Goal: Information Seeking & Learning: Find specific fact

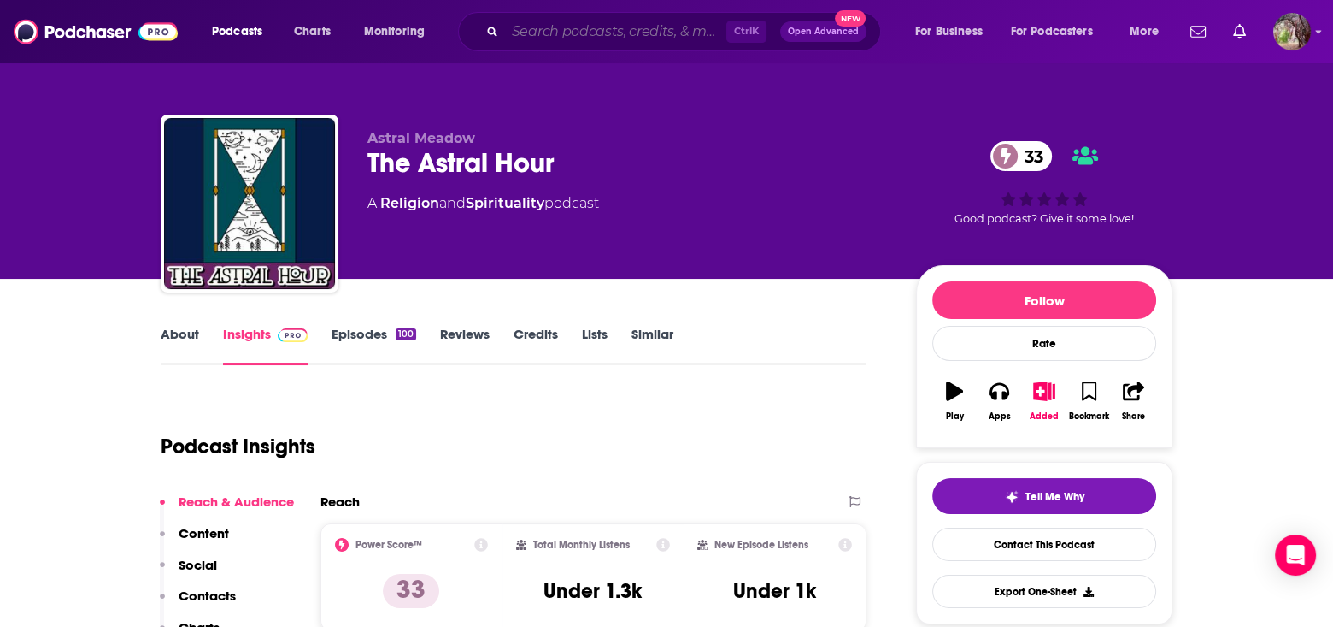
click at [609, 28] on input "Search podcasts, credits, & more..." at bounding box center [615, 31] width 221 height 27
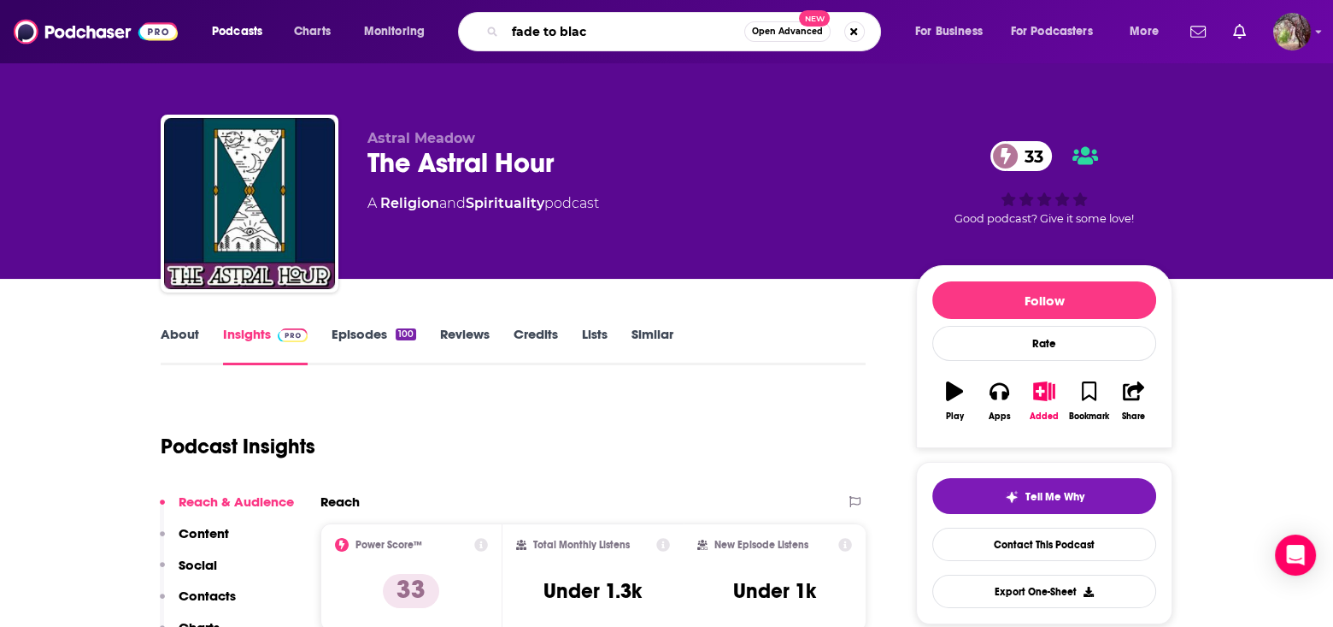
type input "fade to black"
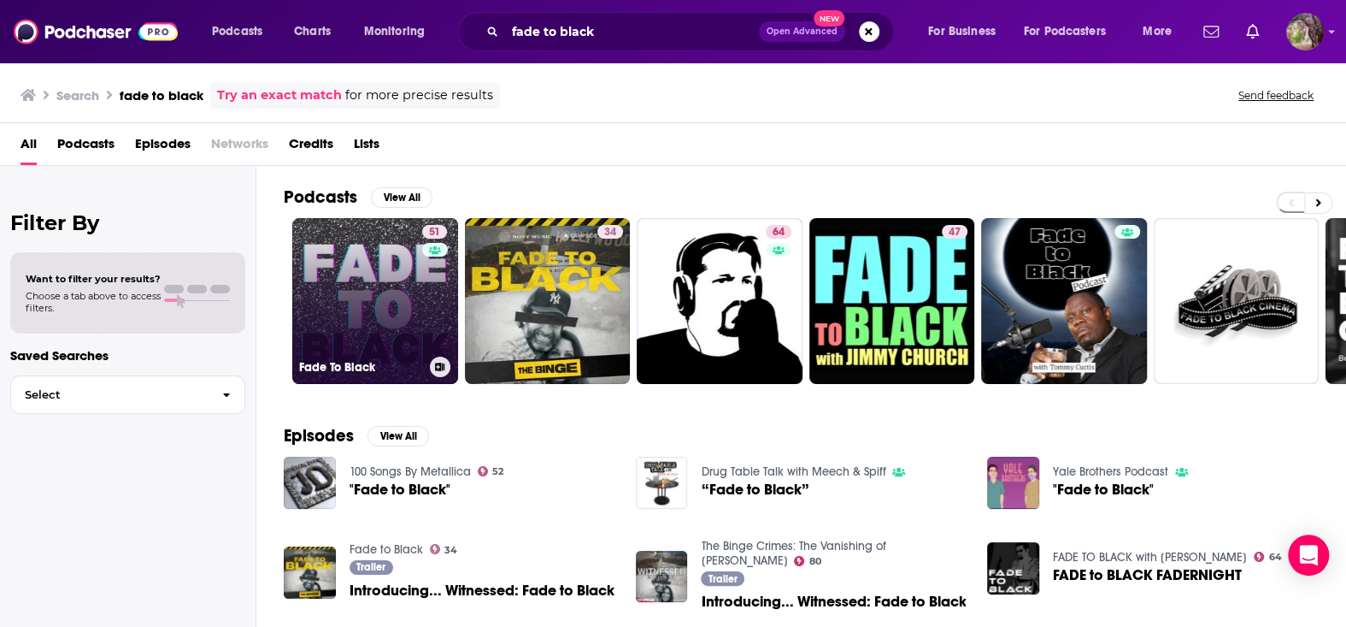
click at [367, 304] on link "51 Fade To Black" at bounding box center [375, 301] width 166 height 166
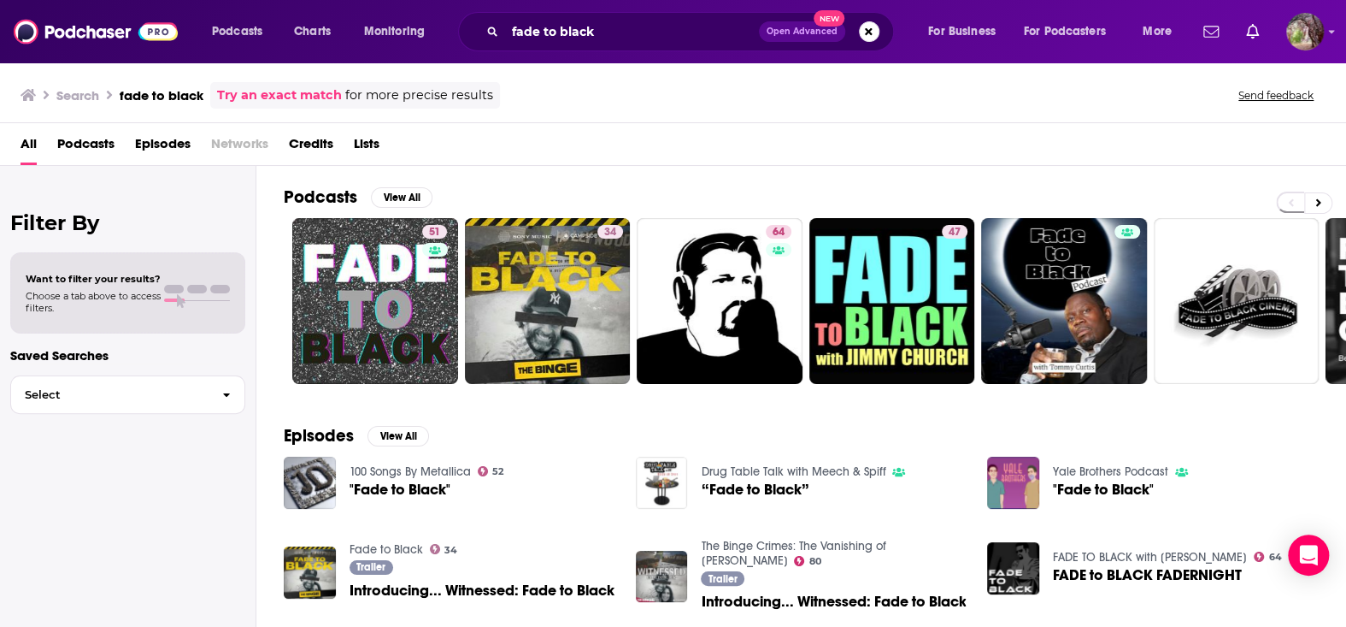
click at [748, 262] on link "64" at bounding box center [720, 301] width 166 height 166
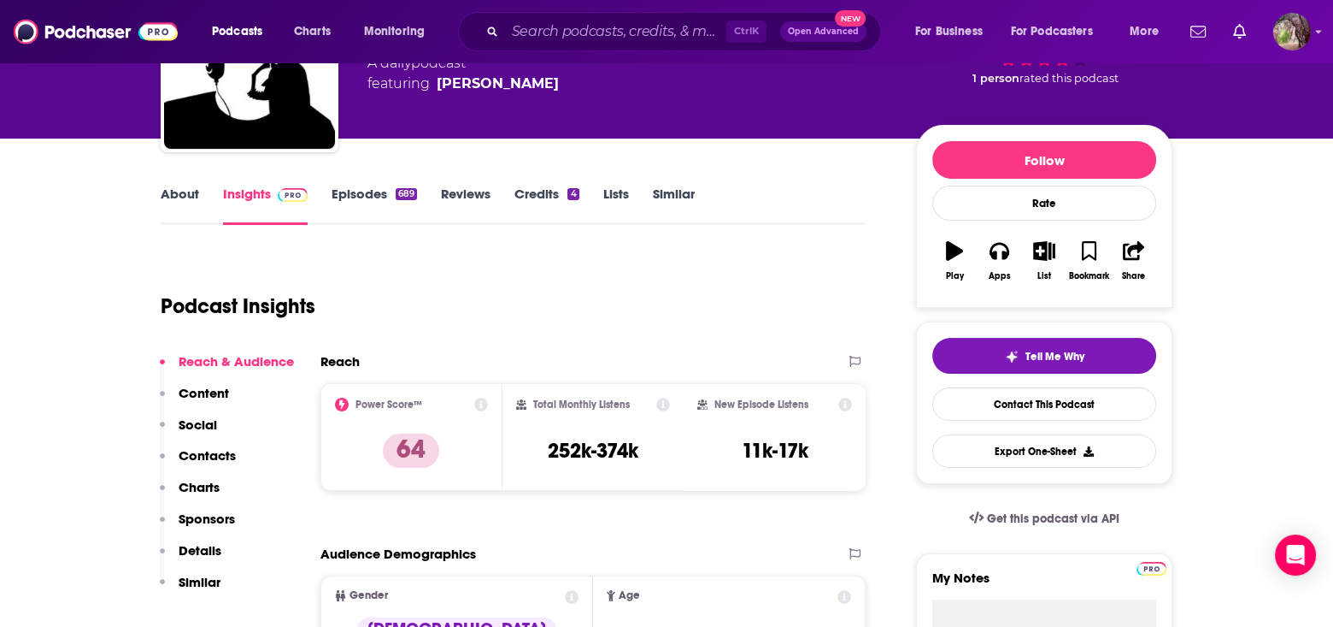
scroll to position [171, 0]
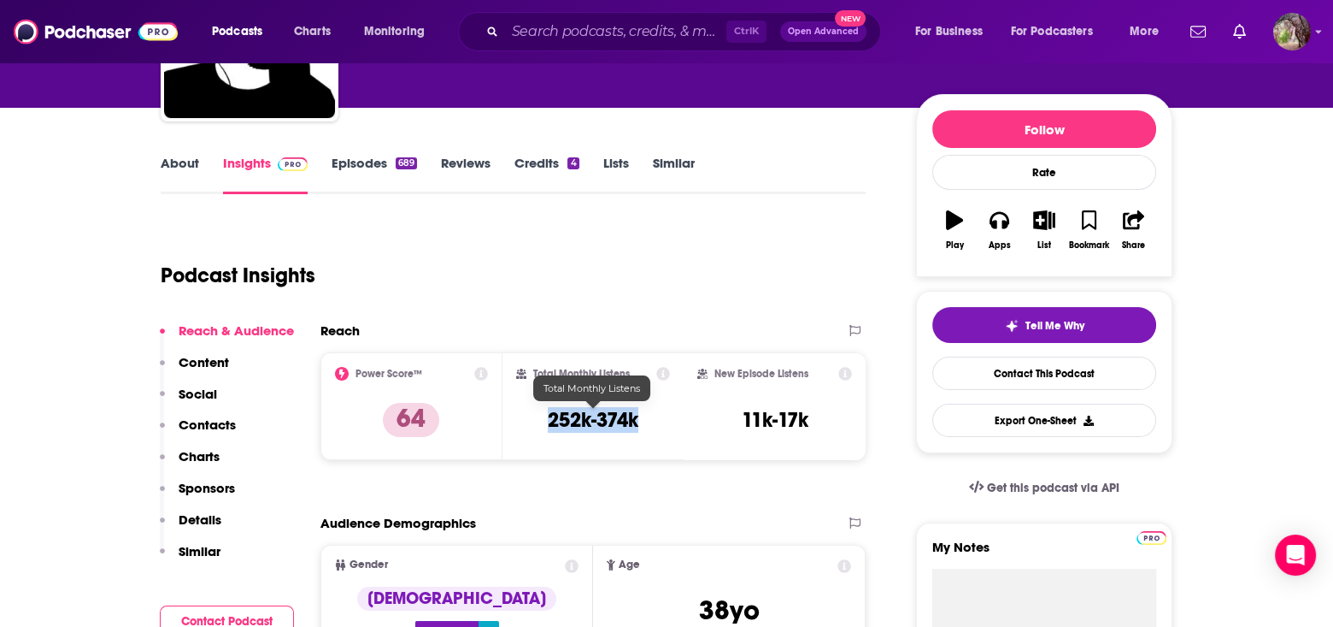
drag, startPoint x: 638, startPoint y: 417, endPoint x: 546, endPoint y: 420, distance: 92.3
click at [546, 420] on div "Total Monthly Listens 252k-374k" at bounding box center [593, 406] width 155 height 79
copy h3 "252k-374k"
